Goal: Find specific page/section: Find specific page/section

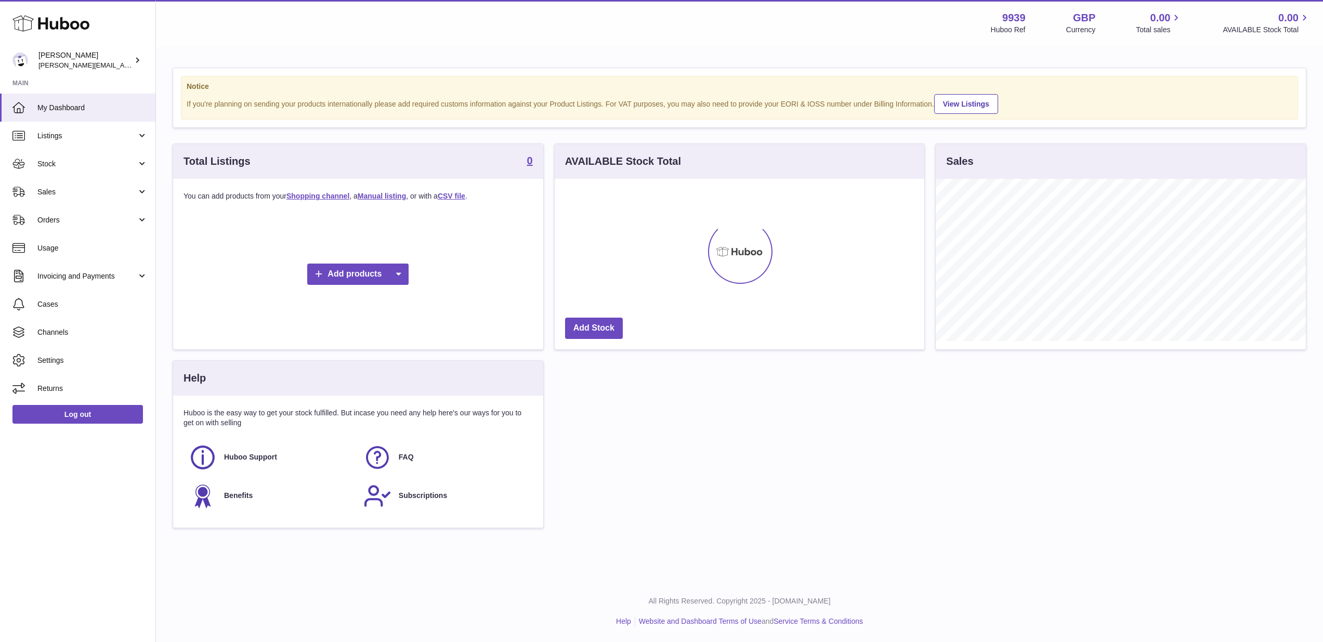
scroll to position [162, 370]
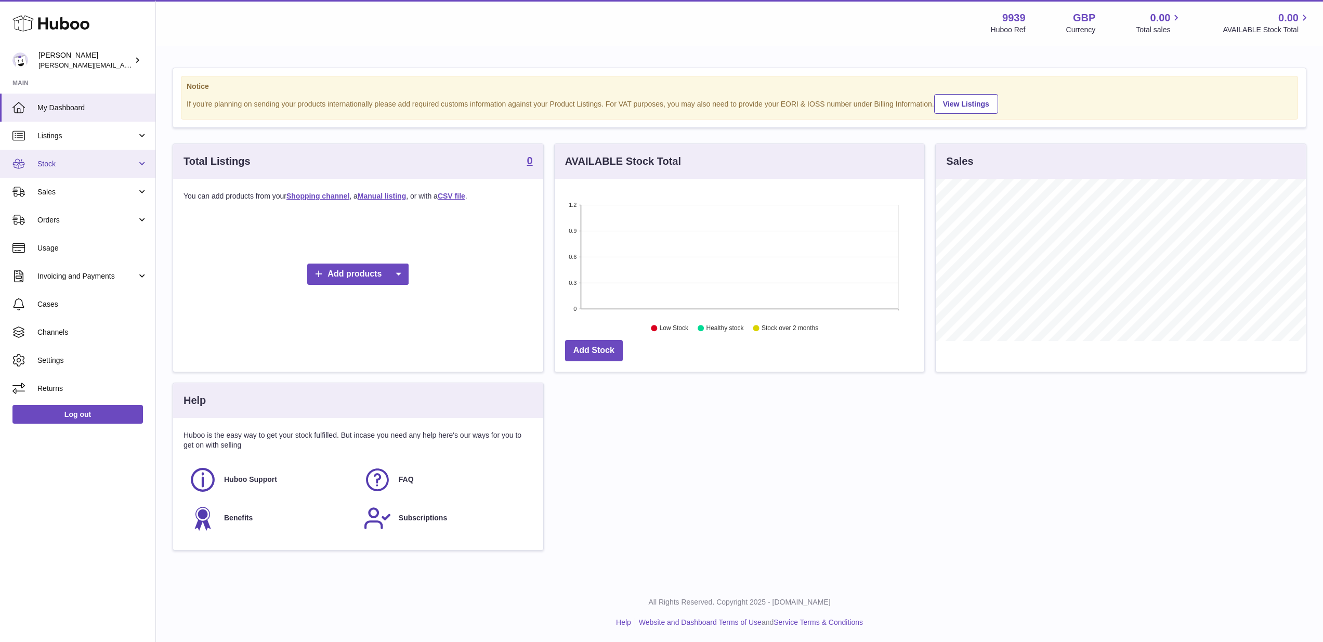
click at [77, 172] on link "Stock" at bounding box center [77, 164] width 155 height 28
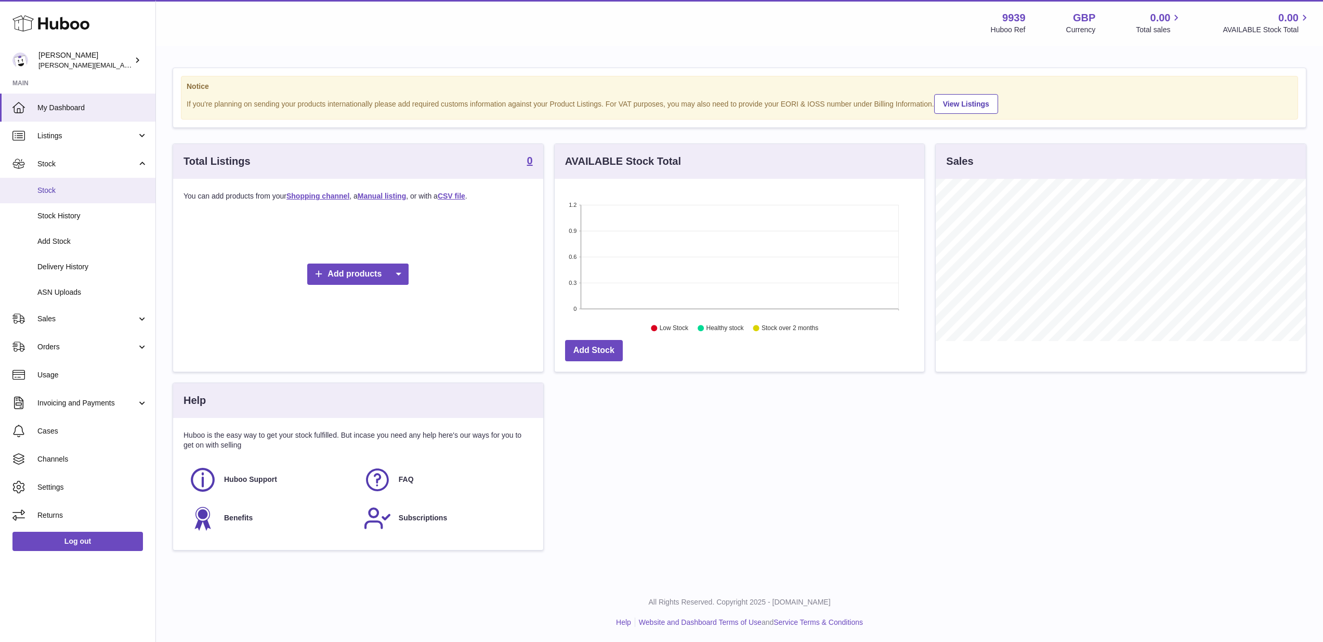
click at [74, 197] on link "Stock" at bounding box center [77, 190] width 155 height 25
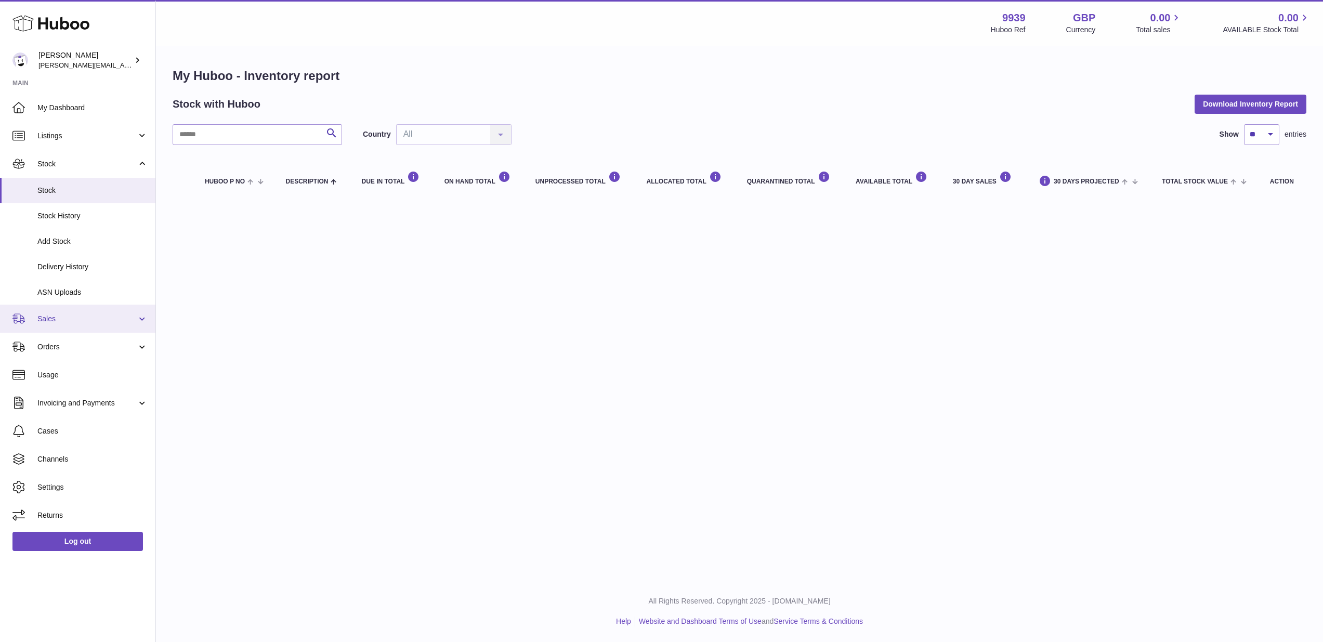
click at [65, 321] on link "Sales" at bounding box center [77, 319] width 155 height 28
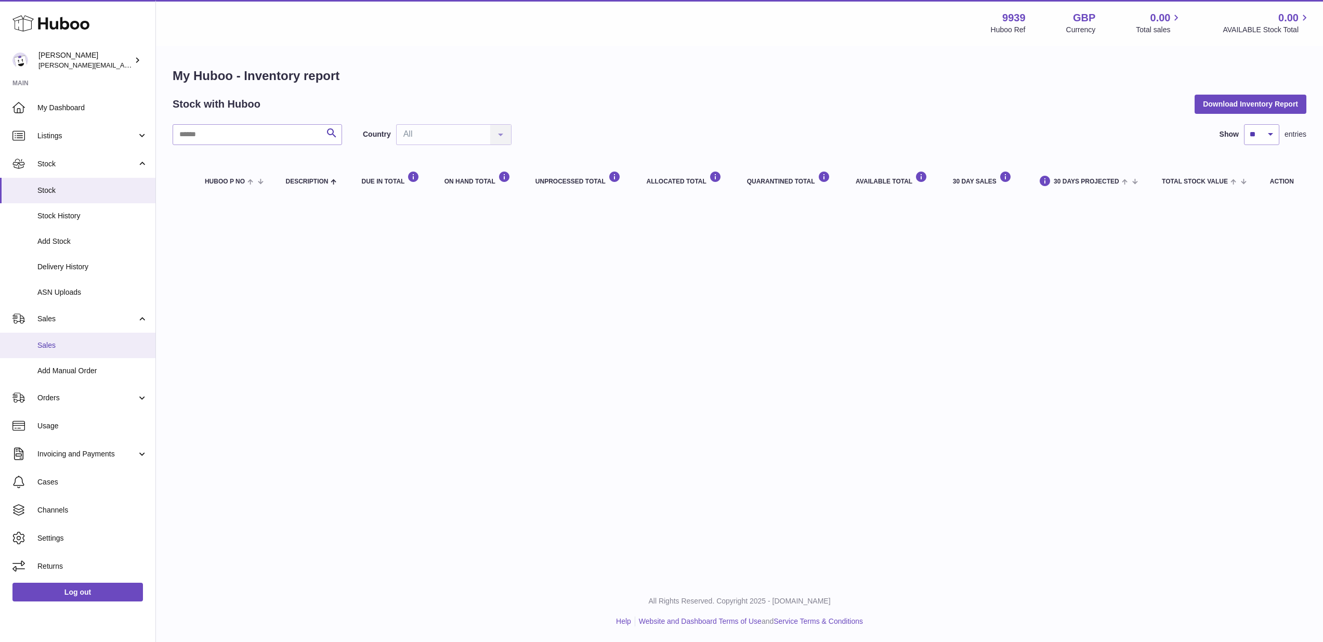
click at [59, 341] on span "Sales" at bounding box center [92, 346] width 110 height 10
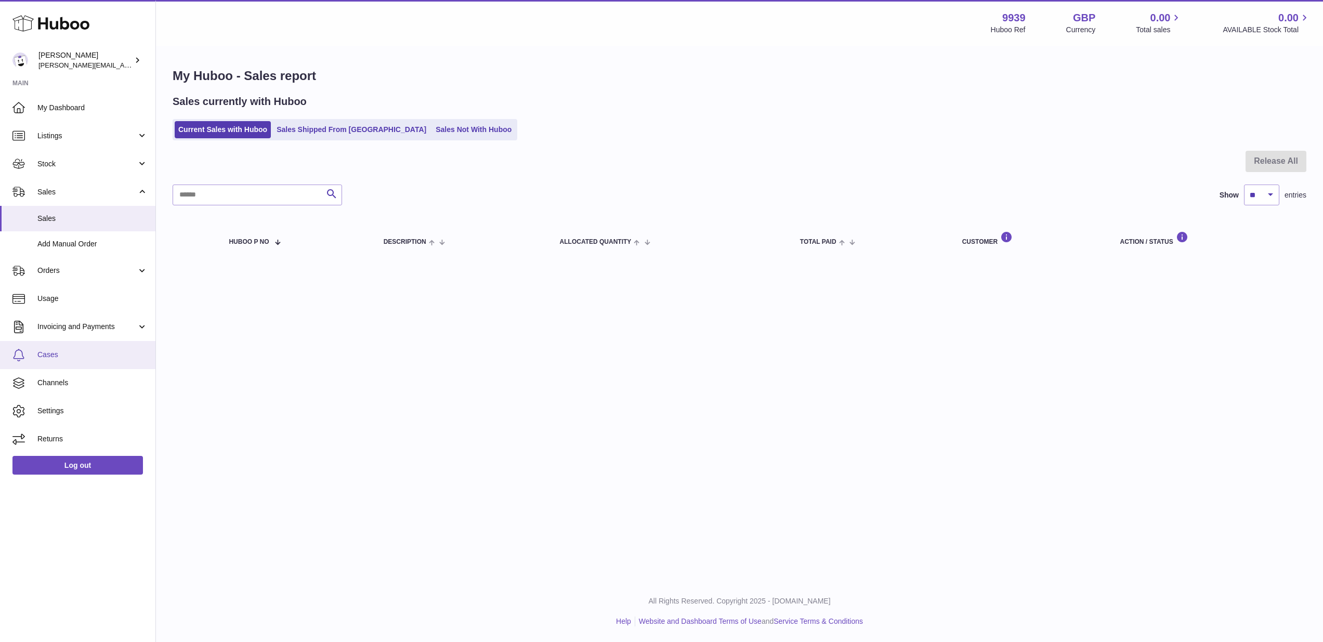
click at [69, 354] on span "Cases" at bounding box center [92, 355] width 110 height 10
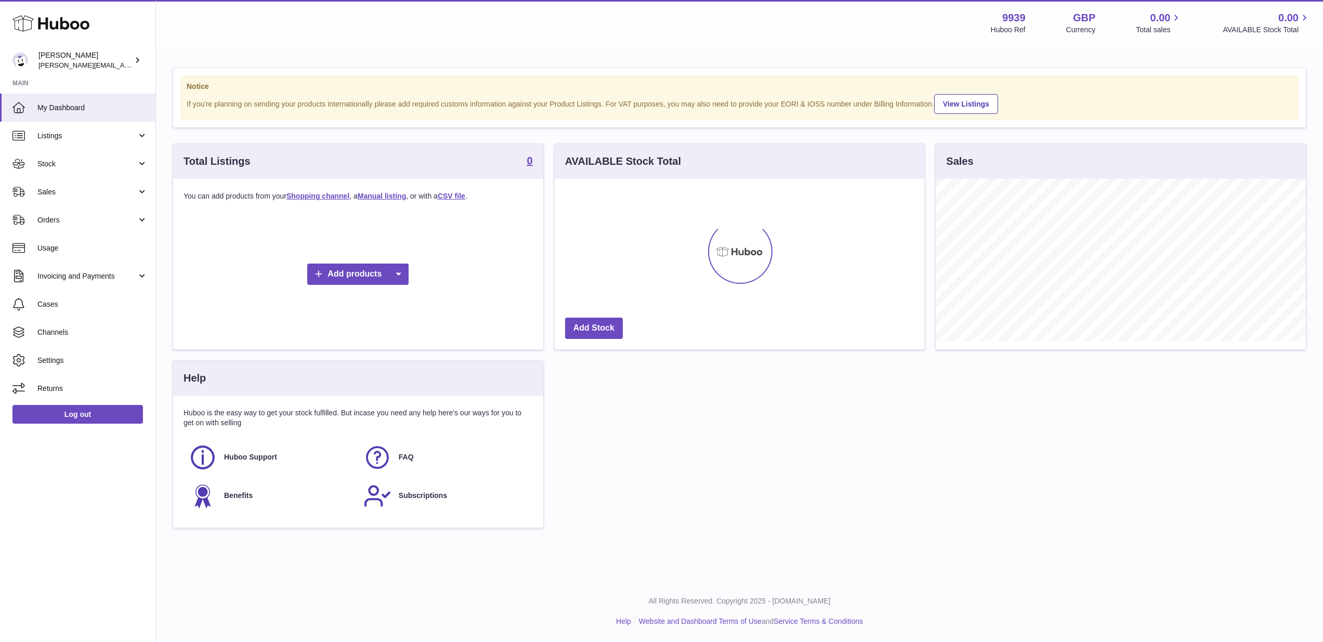
scroll to position [162, 370]
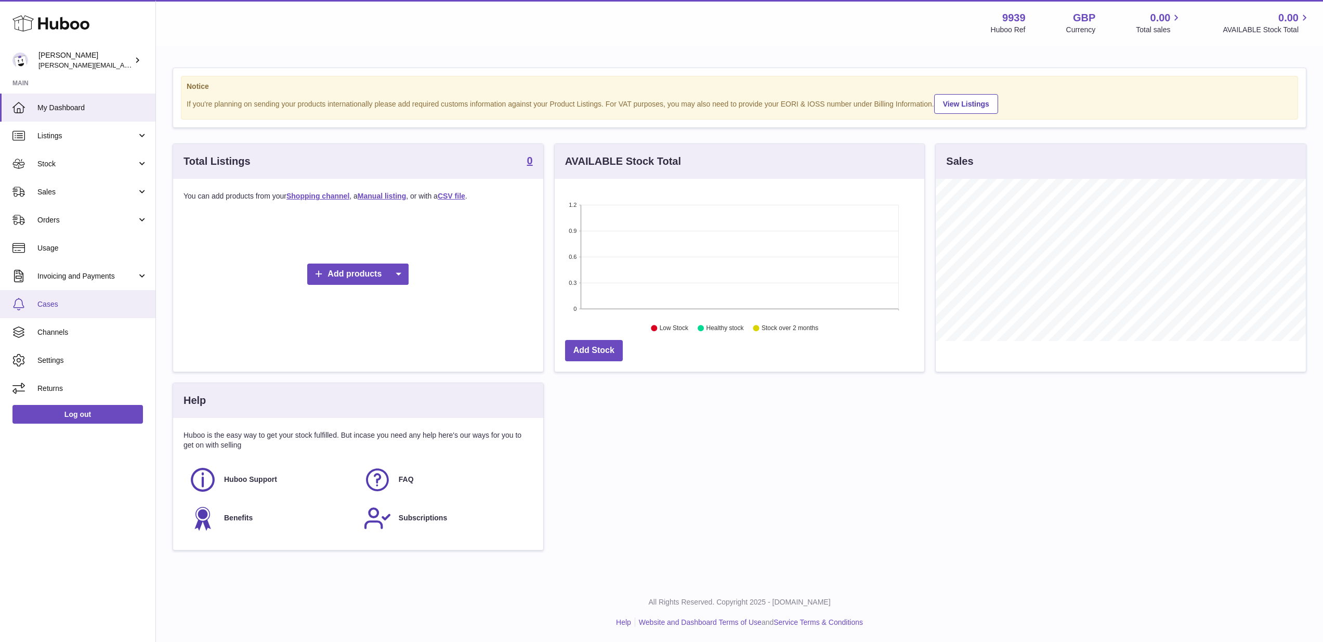
click at [93, 307] on span "Cases" at bounding box center [92, 304] width 110 height 10
